Goal: Find specific page/section: Find specific page/section

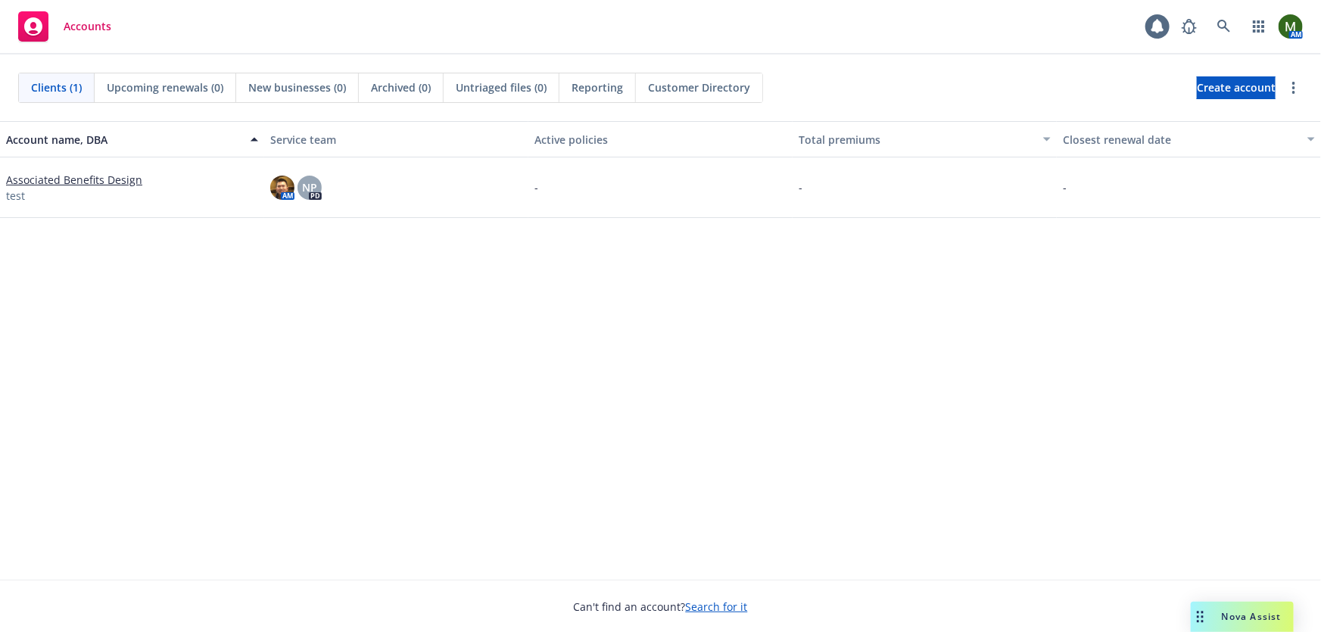
drag, startPoint x: 721, startPoint y: 328, endPoint x: 748, endPoint y: 323, distance: 27.6
click at [722, 329] on div "Account name, DBA Service team Active policies Total premiums Closest renewal d…" at bounding box center [660, 350] width 1321 height 459
click at [1224, 27] on icon at bounding box center [1225, 27] width 14 height 14
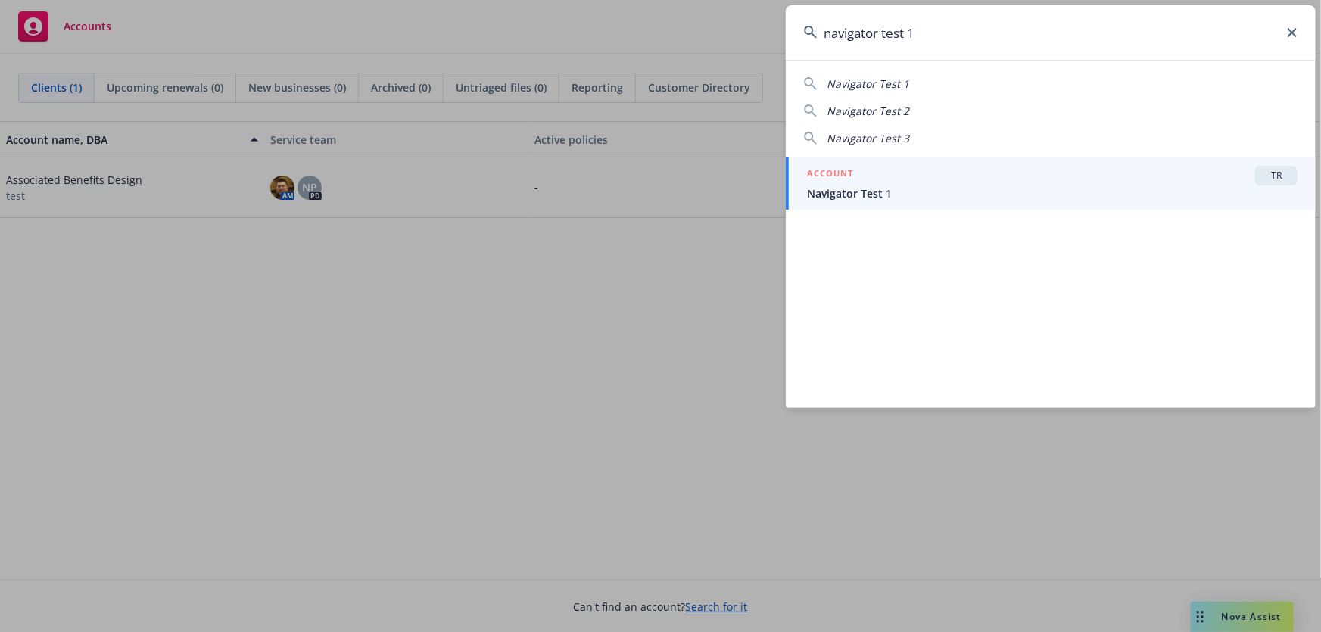
type input "navigator test 1"
click at [946, 184] on div "ACCOUNT TR" at bounding box center [1052, 176] width 491 height 20
